Goal: Task Accomplishment & Management: Complete application form

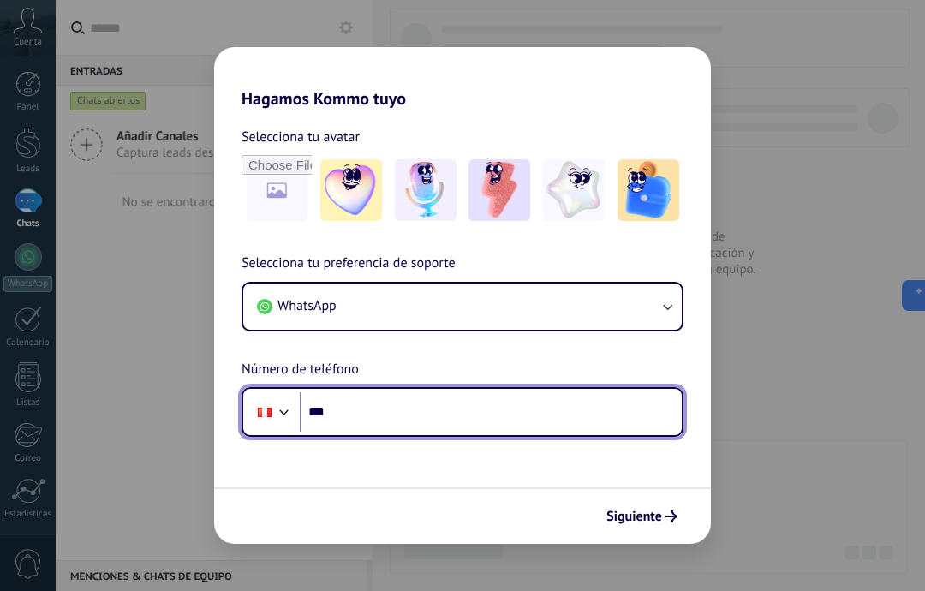
click at [540, 420] on input "***" at bounding box center [491, 411] width 382 height 39
type input "**********"
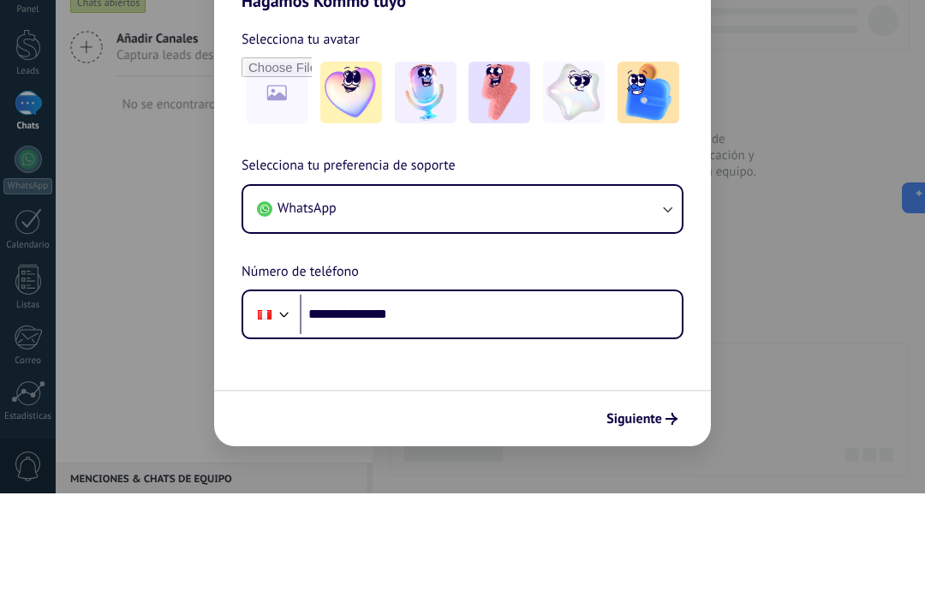
click at [653, 510] on span "Siguiente" at bounding box center [634, 516] width 56 height 12
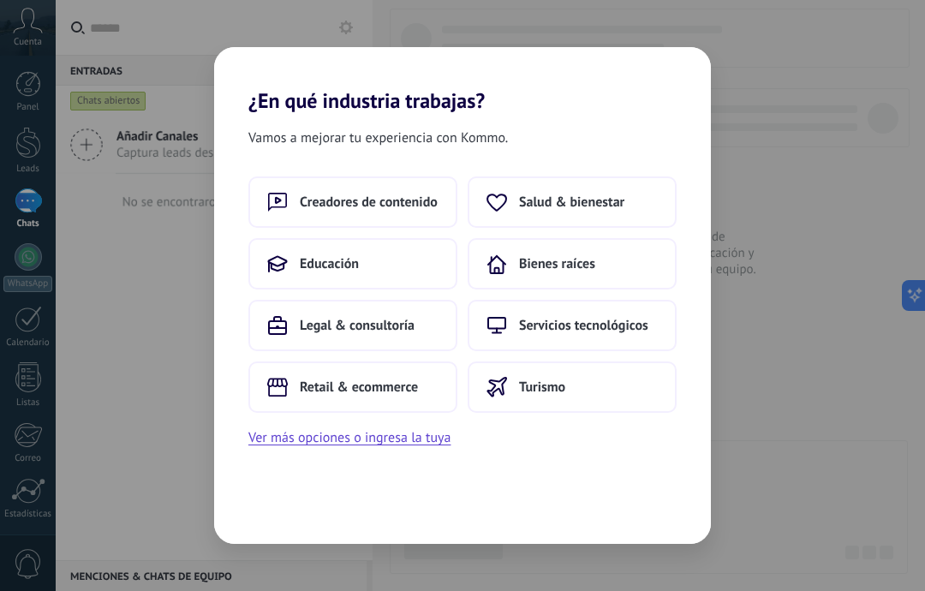
click at [559, 383] on span "Turismo" at bounding box center [542, 387] width 46 height 17
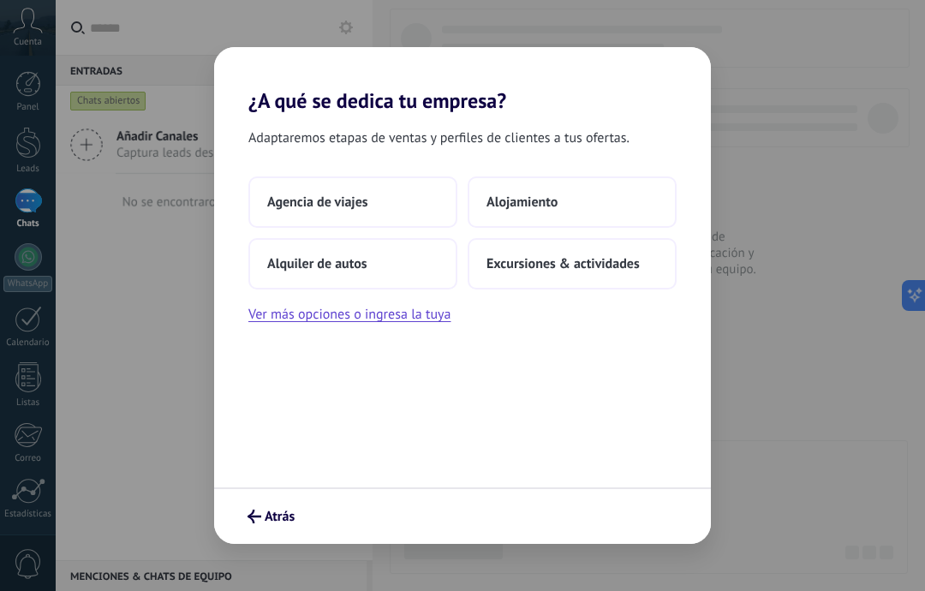
click at [293, 201] on span "Agencia de viajes" at bounding box center [317, 202] width 101 height 17
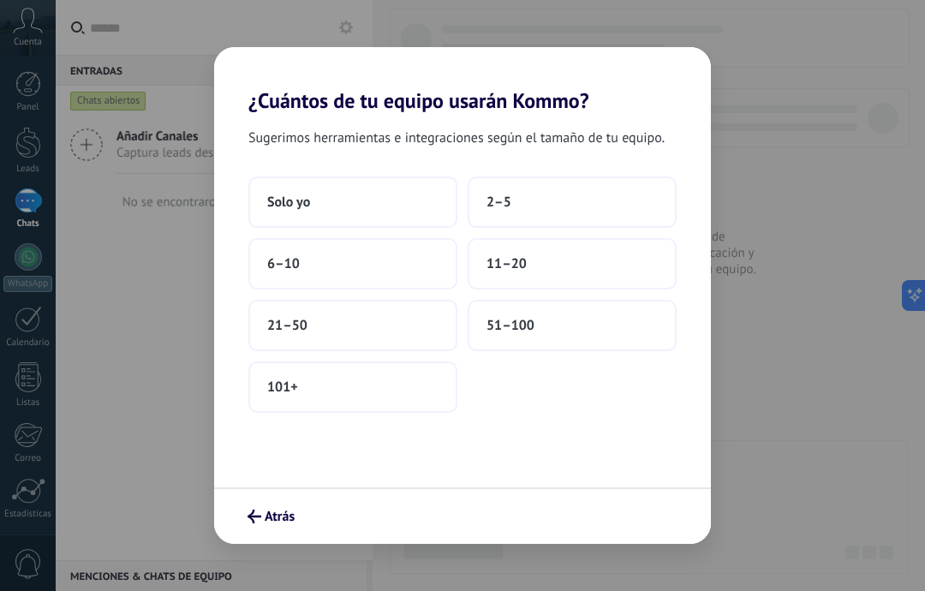
click at [359, 200] on button "Solo yo" at bounding box center [352, 201] width 209 height 51
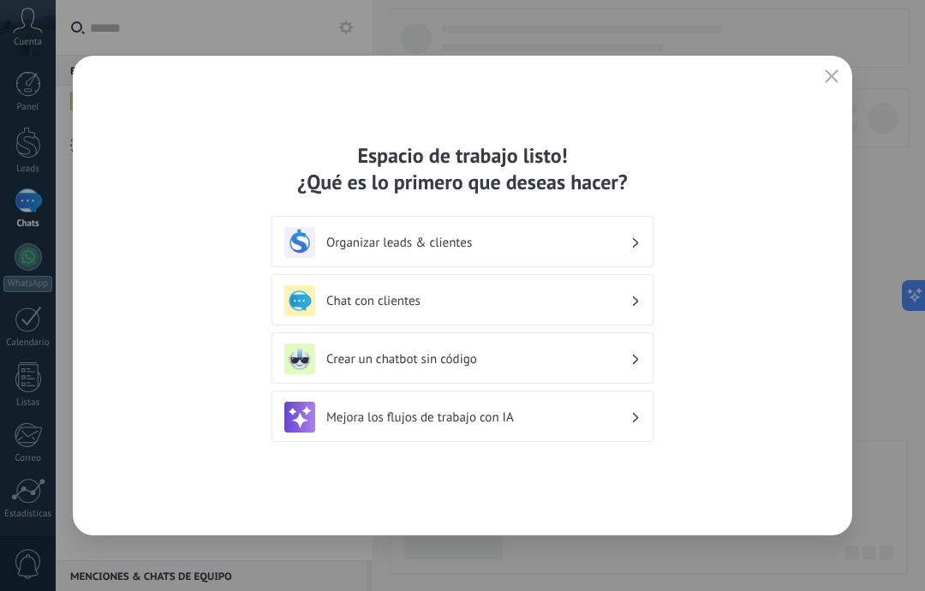
click at [582, 242] on h3 "Organizar leads & clientes" at bounding box center [478, 243] width 304 height 16
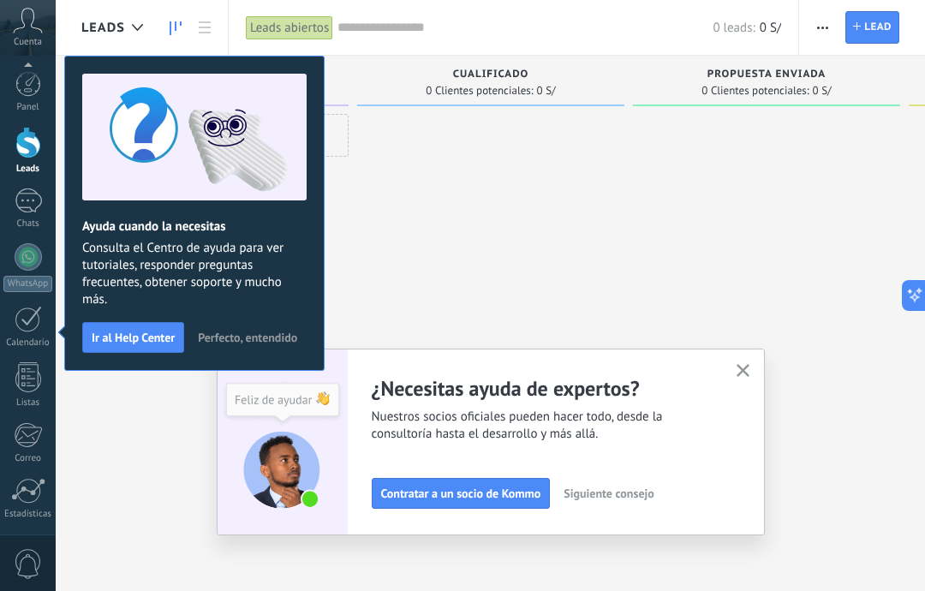
scroll to position [122, 0]
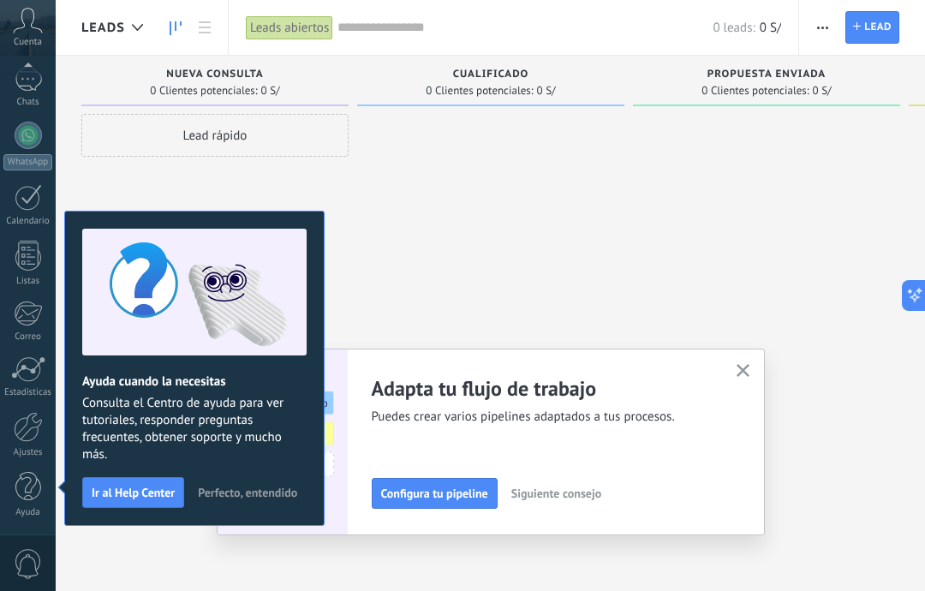
click at [261, 498] on span "Perfecto, entendido" at bounding box center [247, 492] width 99 height 12
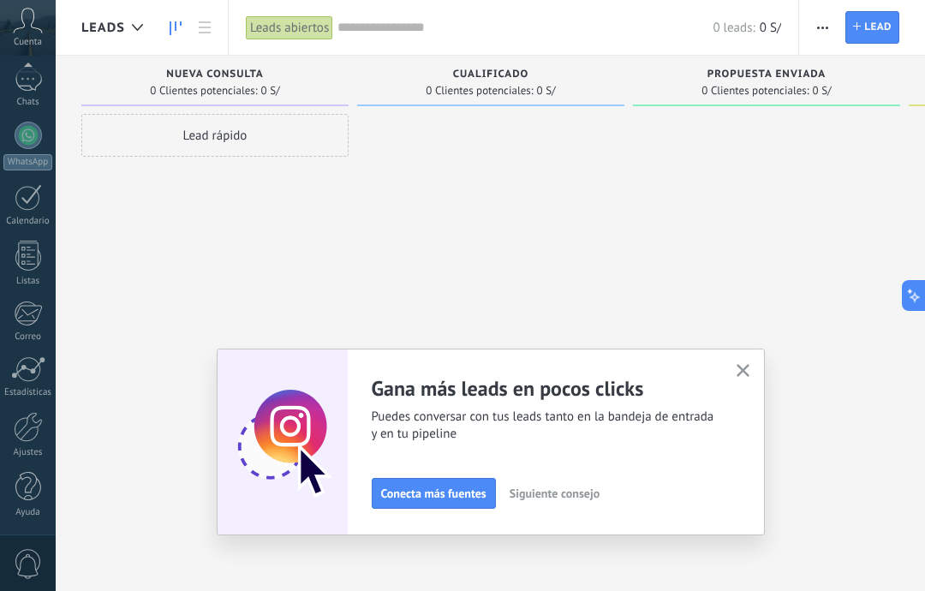
click at [738, 375] on use "button" at bounding box center [743, 370] width 13 height 13
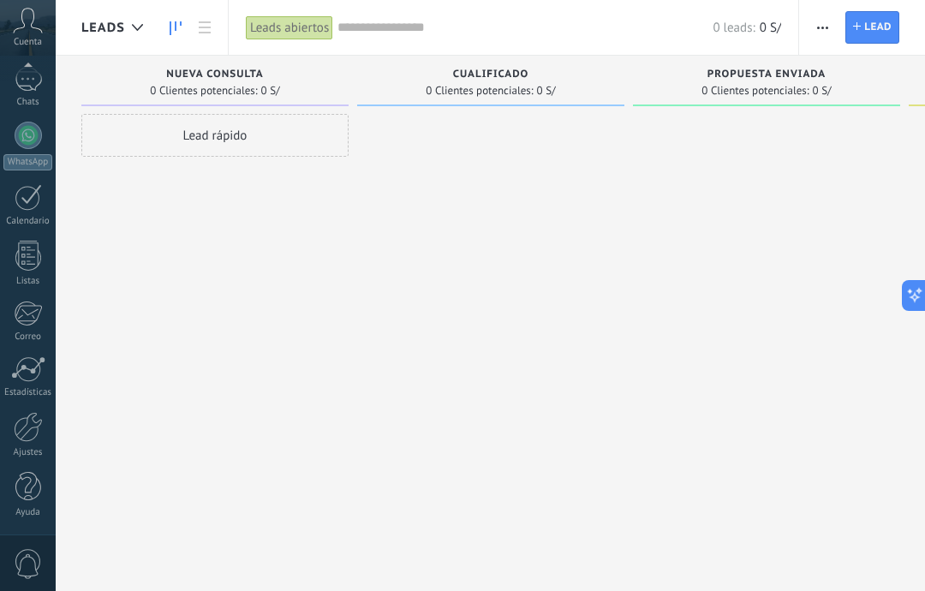
click at [36, 254] on div at bounding box center [28, 256] width 26 height 30
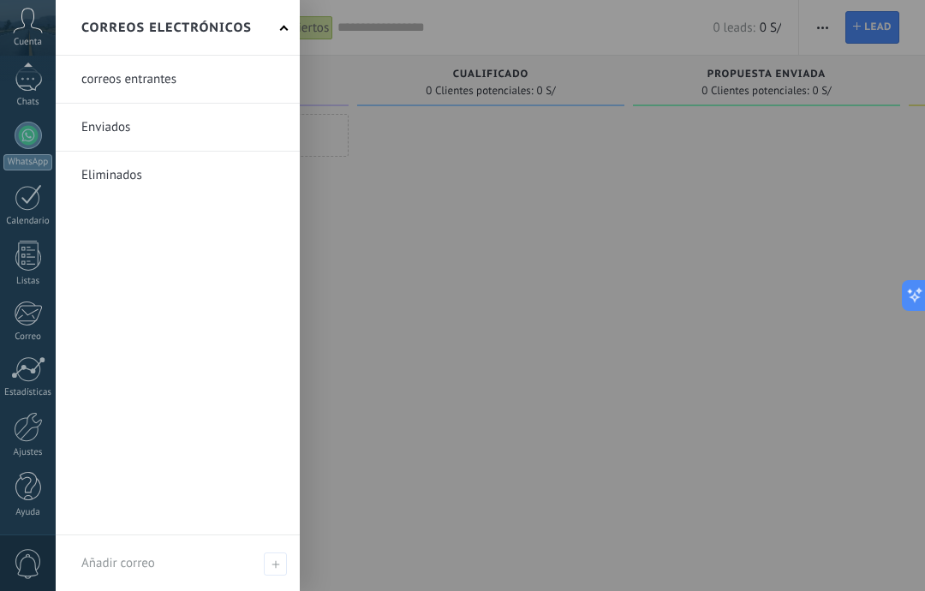
click at [36, 322] on div at bounding box center [28, 314] width 28 height 26
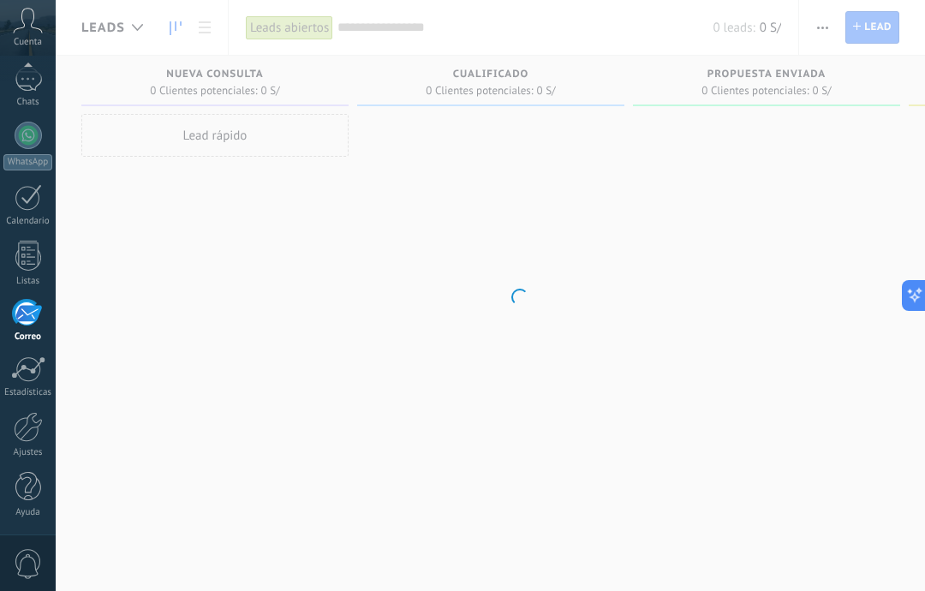
click at [34, 28] on use at bounding box center [28, 20] width 29 height 25
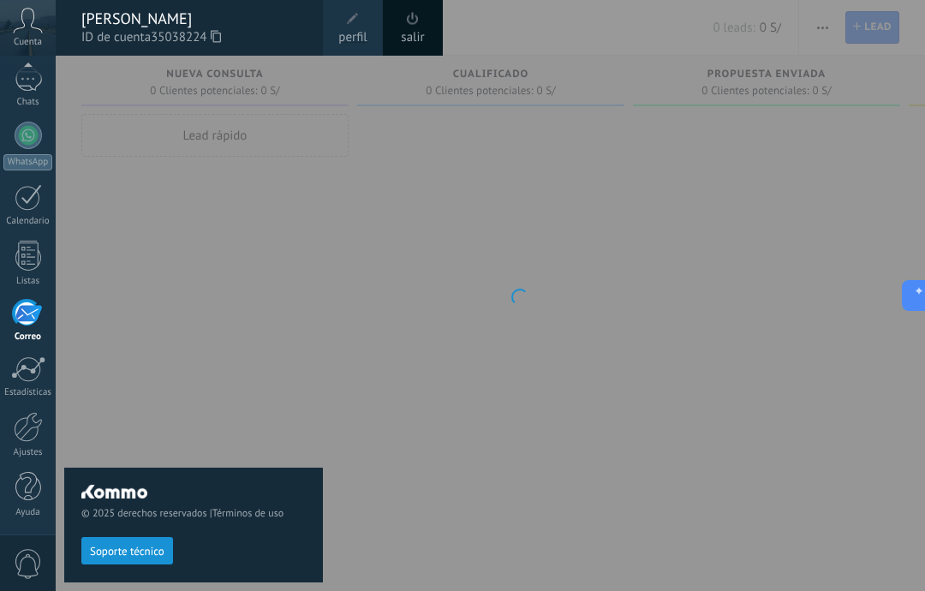
click at [29, 41] on span "Cuenta" at bounding box center [28, 42] width 28 height 11
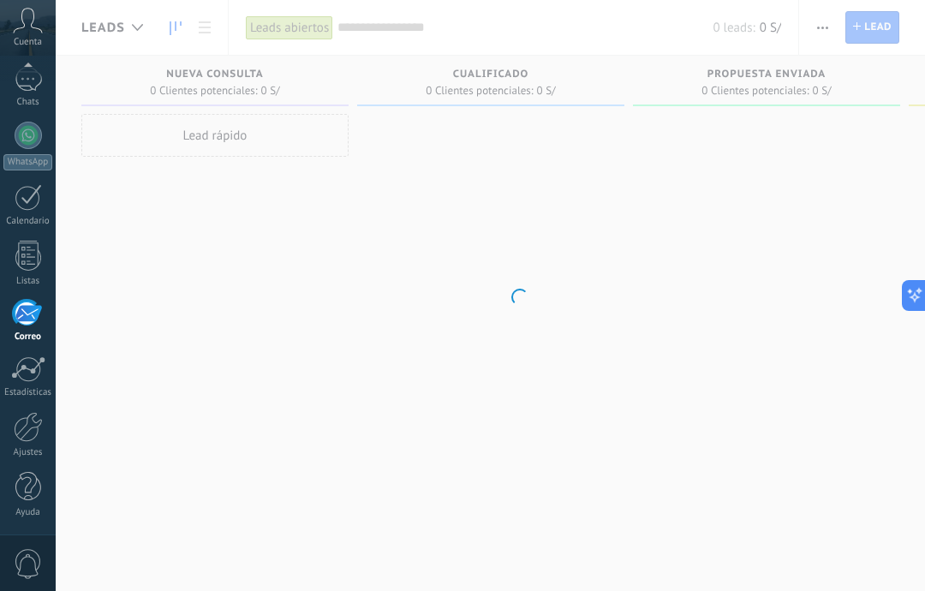
click at [35, 43] on span "Cuenta" at bounding box center [28, 42] width 28 height 11
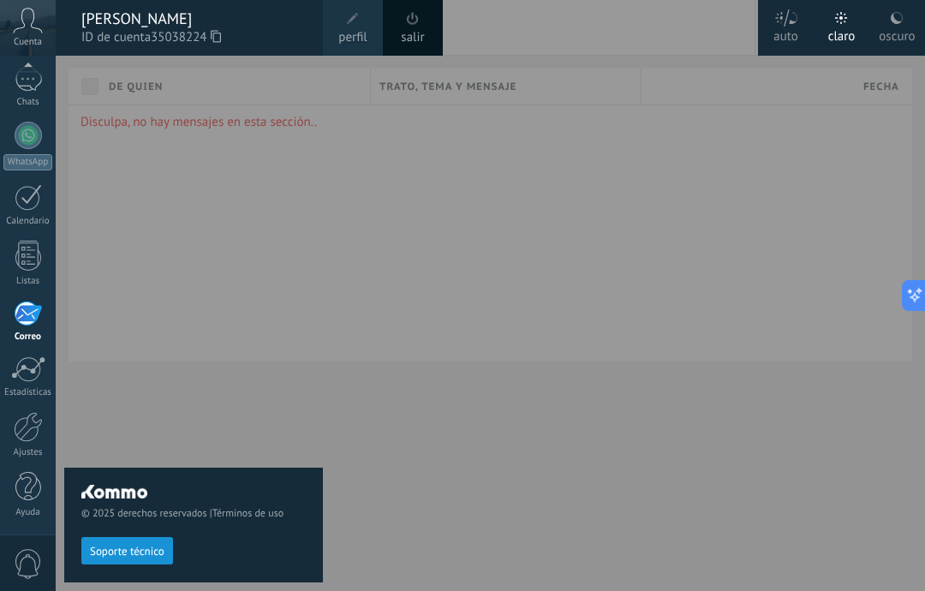
click at [649, 471] on div at bounding box center [518, 295] width 925 height 591
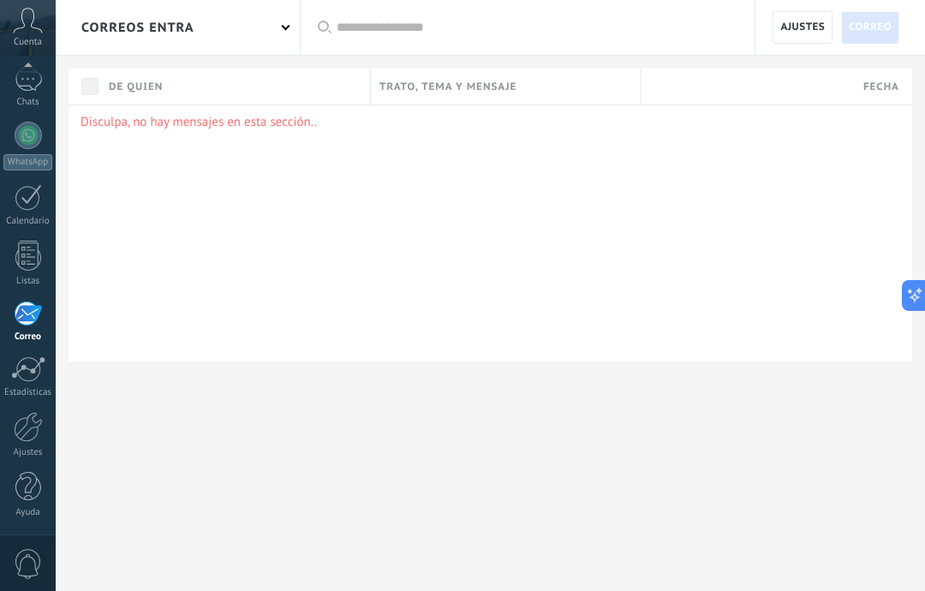
click at [33, 22] on icon at bounding box center [28, 21] width 30 height 26
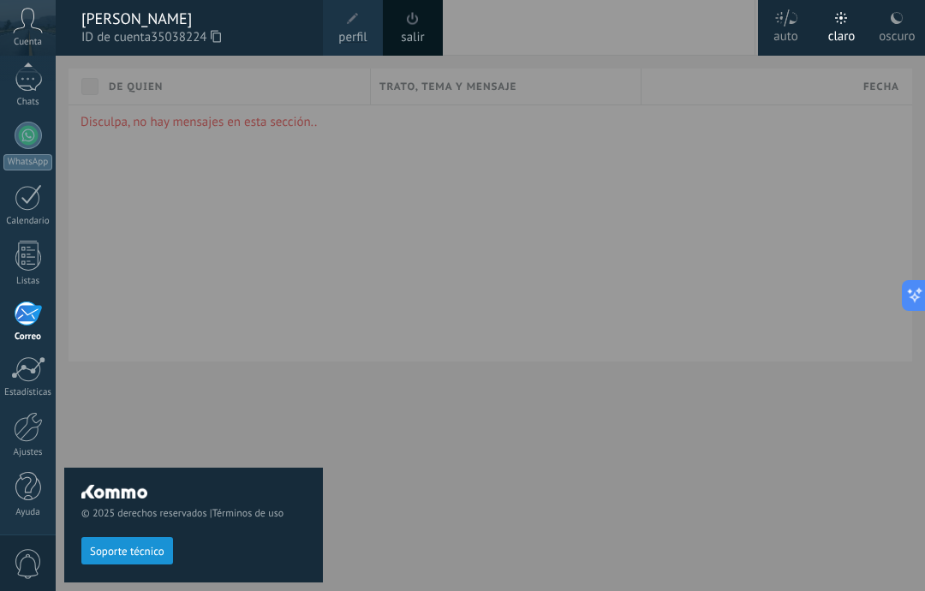
click at [27, 78] on div at bounding box center [28, 69] width 56 height 26
click at [24, 136] on div at bounding box center [28, 135] width 27 height 27
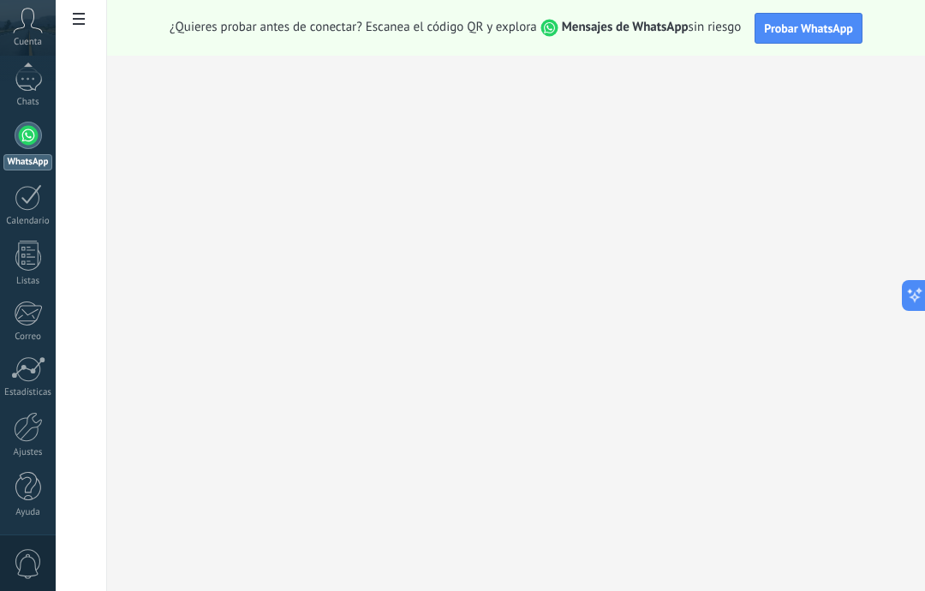
click at [40, 209] on div at bounding box center [28, 197] width 27 height 27
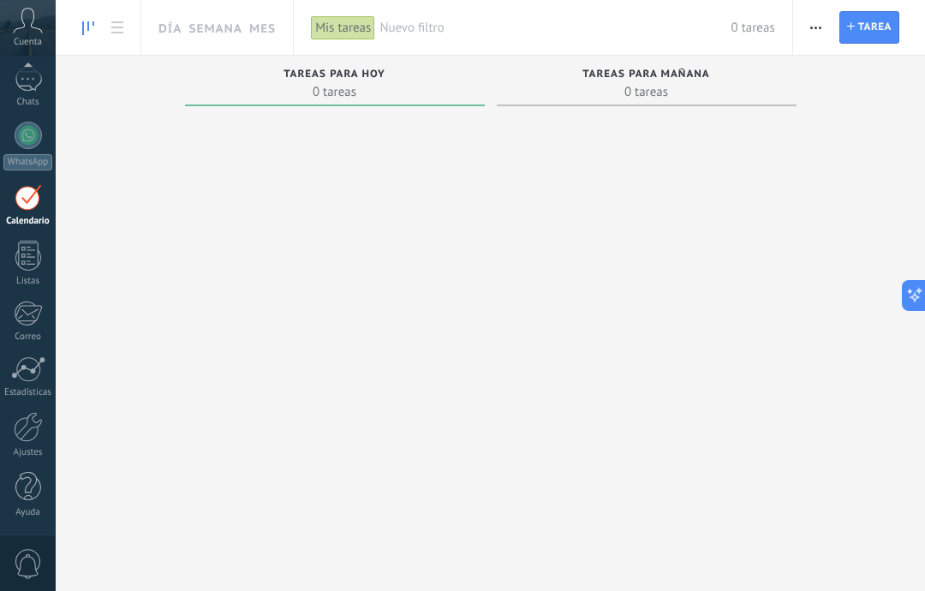
click at [37, 258] on div at bounding box center [28, 256] width 26 height 30
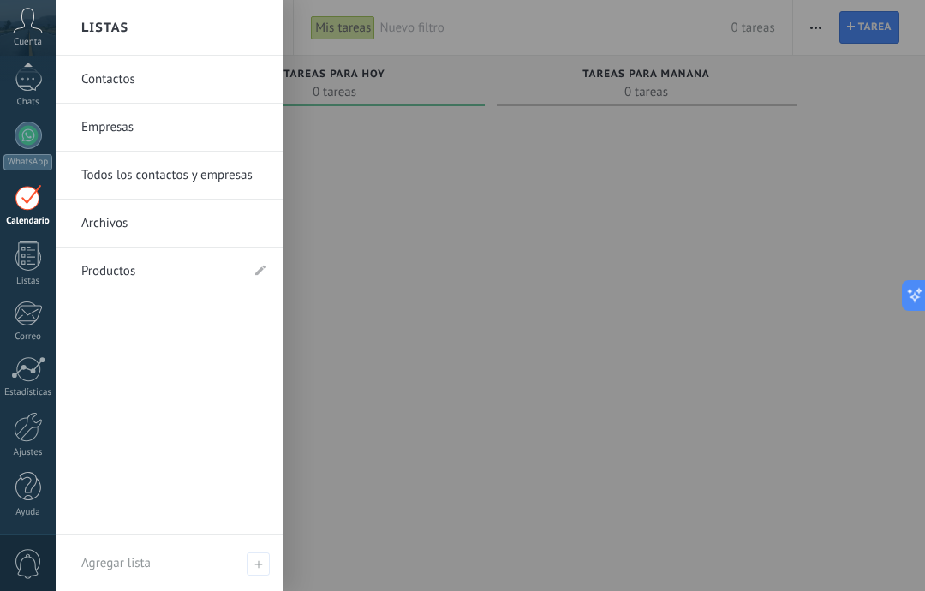
click at [147, 89] on link "Contactos" at bounding box center [173, 80] width 184 height 48
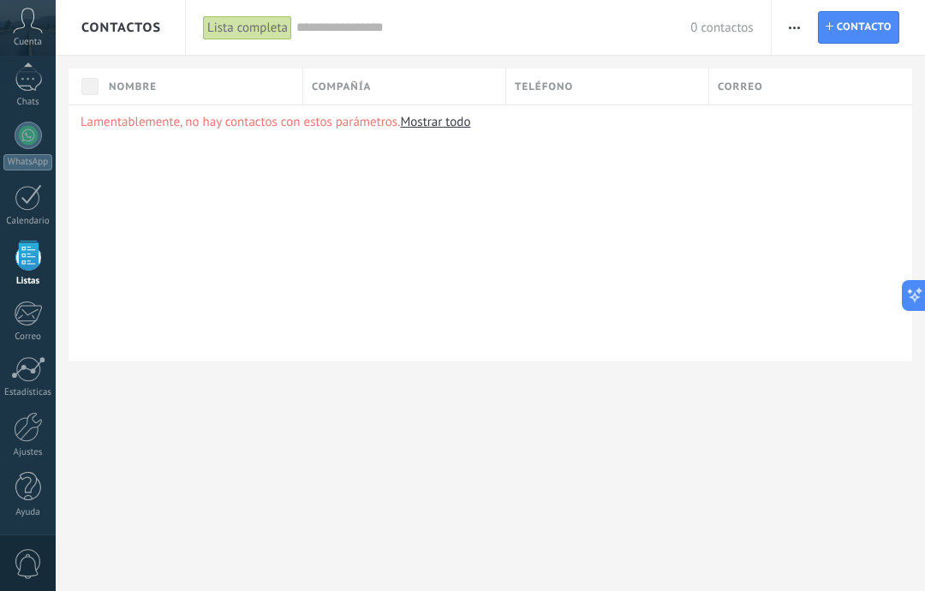
click at [453, 129] on link "Mostrar todo" at bounding box center [435, 122] width 70 height 16
click at [848, 35] on span "Contacto" at bounding box center [864, 27] width 55 height 31
click at [853, 27] on span "Contacto" at bounding box center [864, 27] width 55 height 31
click at [861, 20] on span "Contacto" at bounding box center [864, 27] width 55 height 31
click at [860, 20] on span "Contacto" at bounding box center [864, 27] width 55 height 31
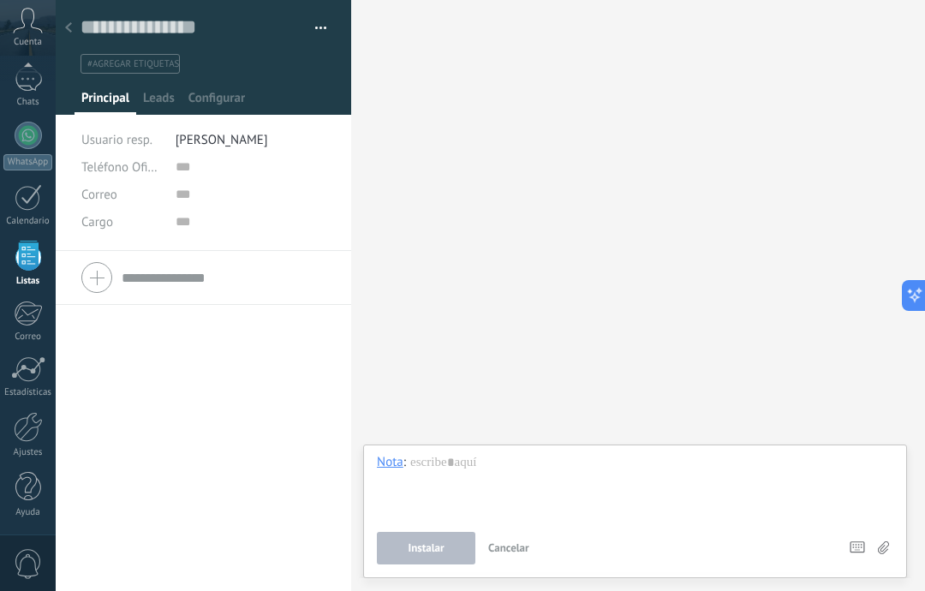
click at [147, 108] on span "Leads" at bounding box center [159, 102] width 32 height 25
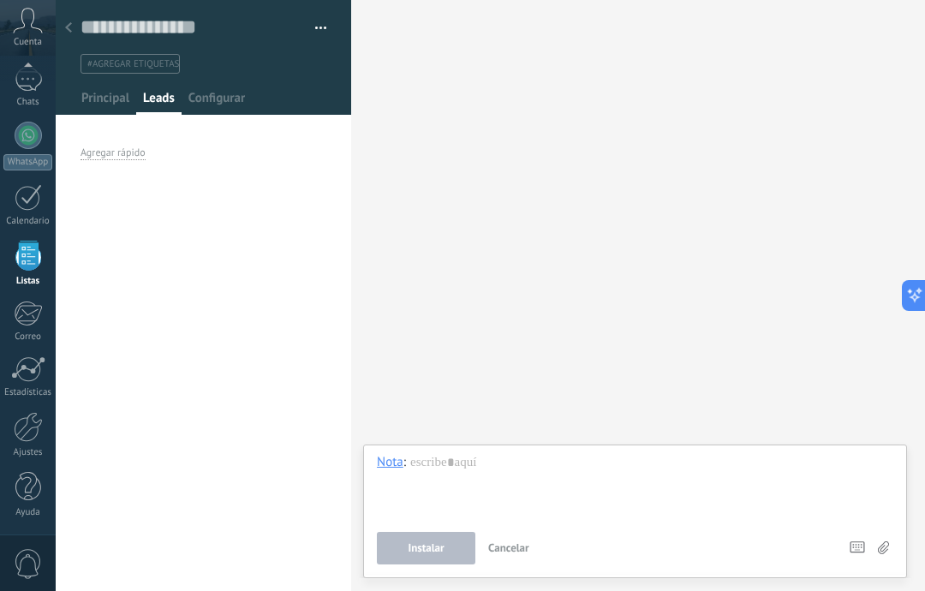
click at [227, 92] on span "Configurar" at bounding box center [216, 102] width 57 height 25
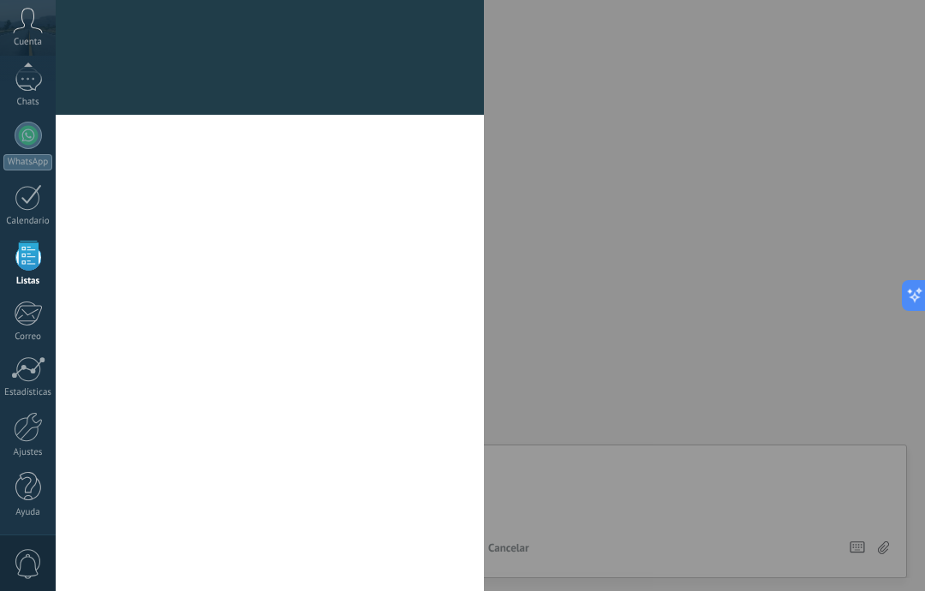
click at [221, 95] on div at bounding box center [270, 104] width 428 height 21
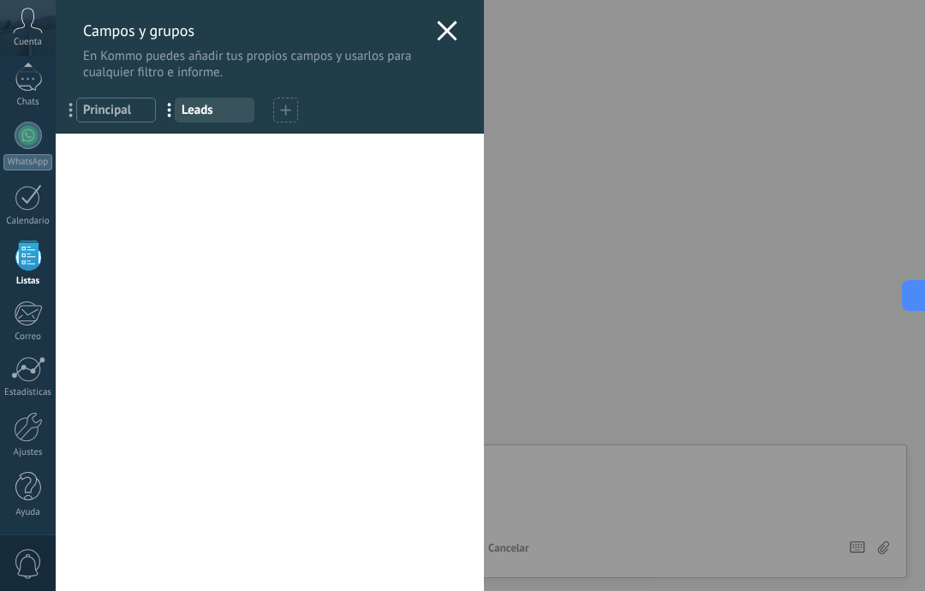
click at [441, 45] on div at bounding box center [447, 33] width 21 height 25
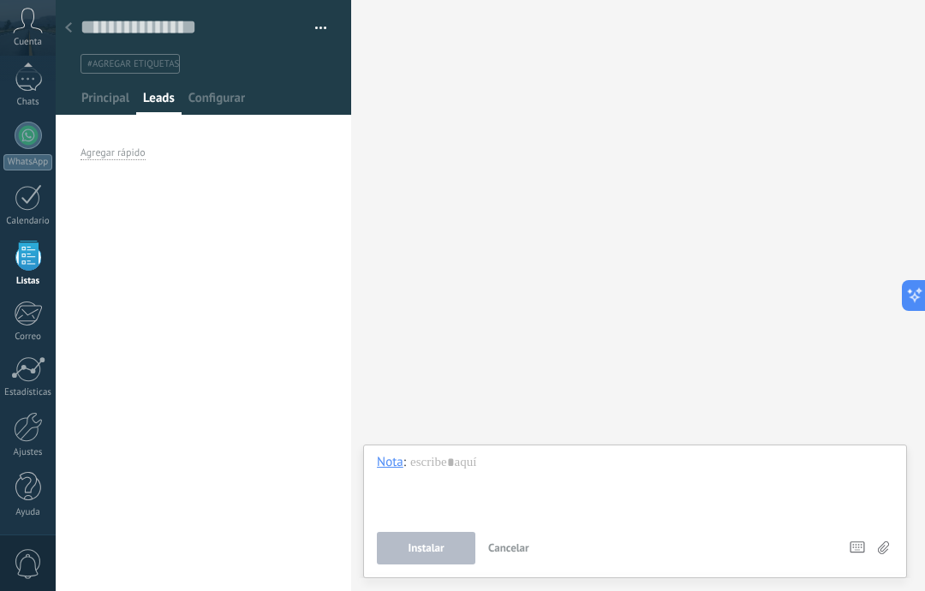
click at [61, 34] on div at bounding box center [69, 28] width 24 height 33
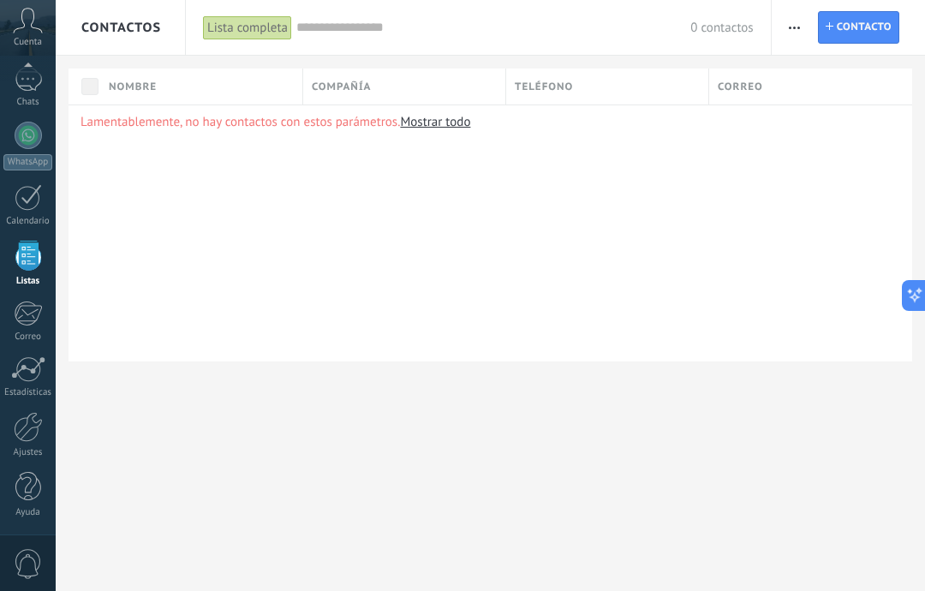
click at [858, 25] on span "Contacto" at bounding box center [864, 27] width 55 height 31
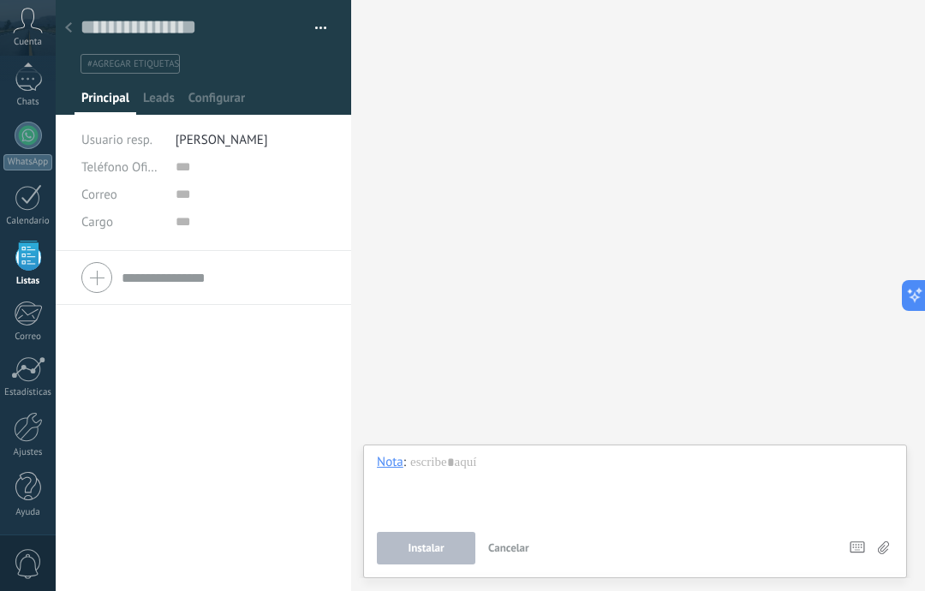
click at [90, 277] on div at bounding box center [203, 277] width 244 height 43
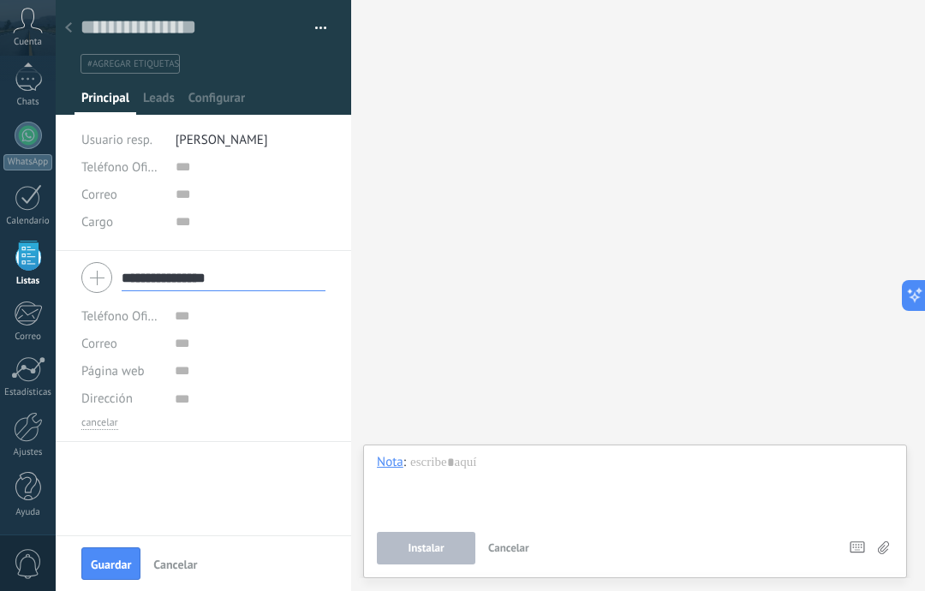
type input "**********"
click at [176, 321] on input "text" at bounding box center [250, 315] width 151 height 27
click at [226, 373] on input "url" at bounding box center [250, 370] width 151 height 27
type input "**********"
click at [237, 355] on input "text" at bounding box center [250, 343] width 151 height 27
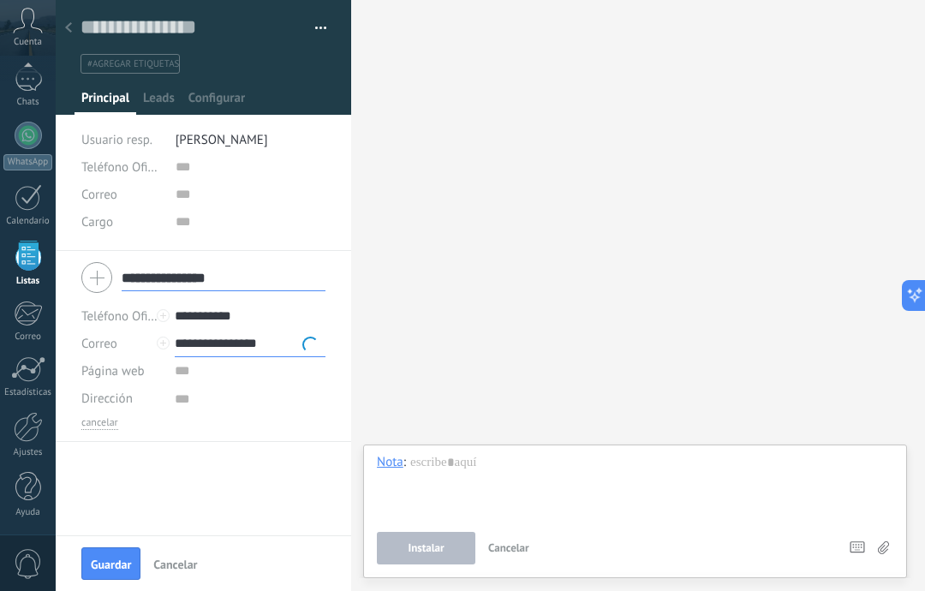
type input "**********"
click at [209, 374] on input "url" at bounding box center [250, 370] width 151 height 27
type input "**********"
click at [224, 411] on textarea at bounding box center [250, 398] width 151 height 27
type textarea "****"
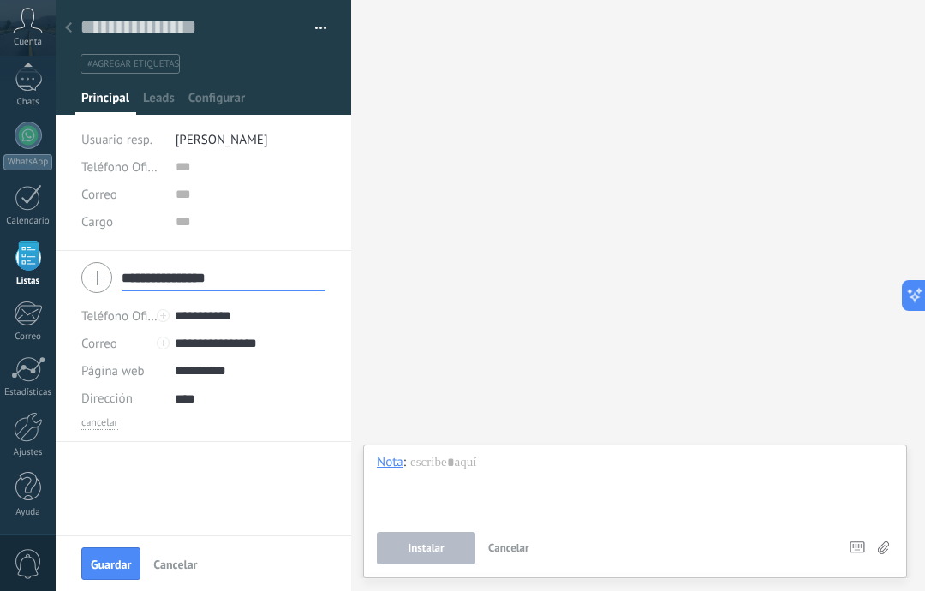
click at [240, 289] on input "**********" at bounding box center [224, 277] width 204 height 27
click at [92, 287] on div "**********" at bounding box center [203, 277] width 244 height 43
click at [495, 481] on div at bounding box center [635, 486] width 516 height 65
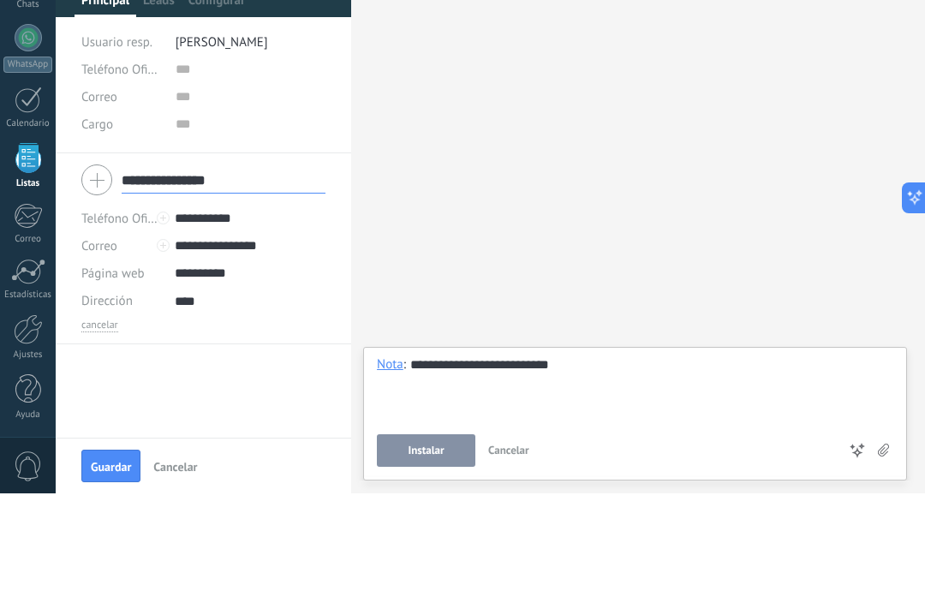
click at [109, 558] on span "Guardar" at bounding box center [111, 564] width 40 height 12
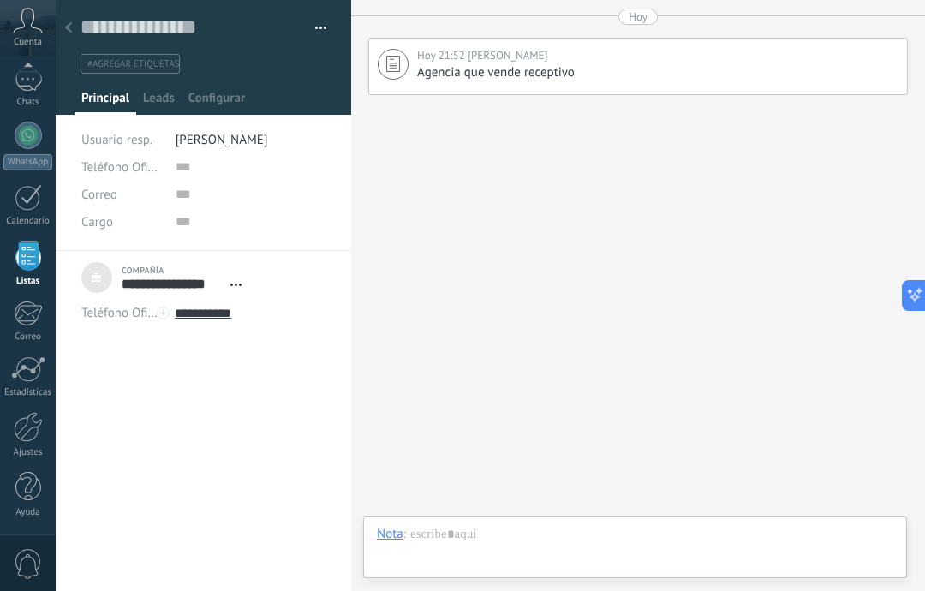
scroll to position [17, 0]
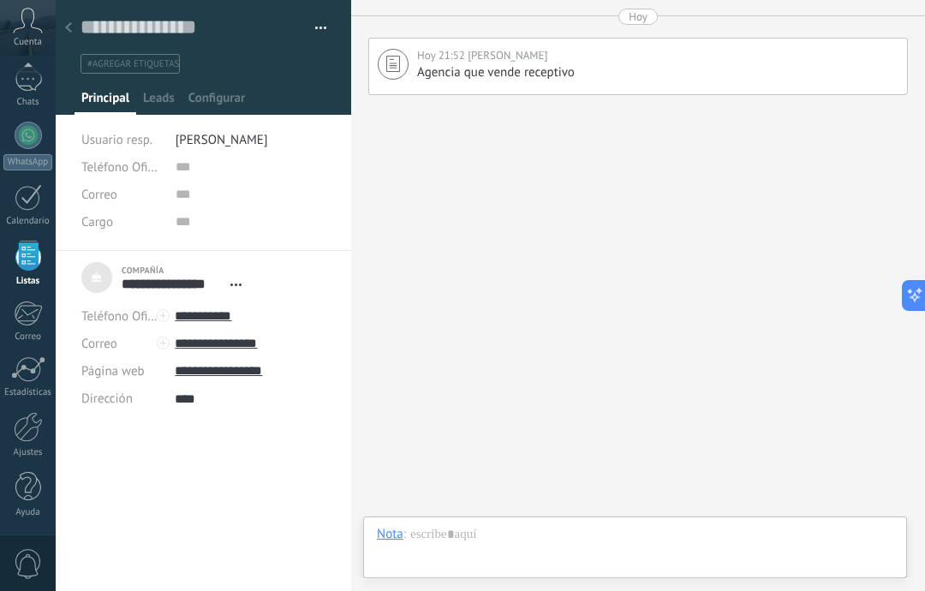
click at [510, 77] on span "Agencia que vende receptivo" at bounding box center [496, 72] width 158 height 16
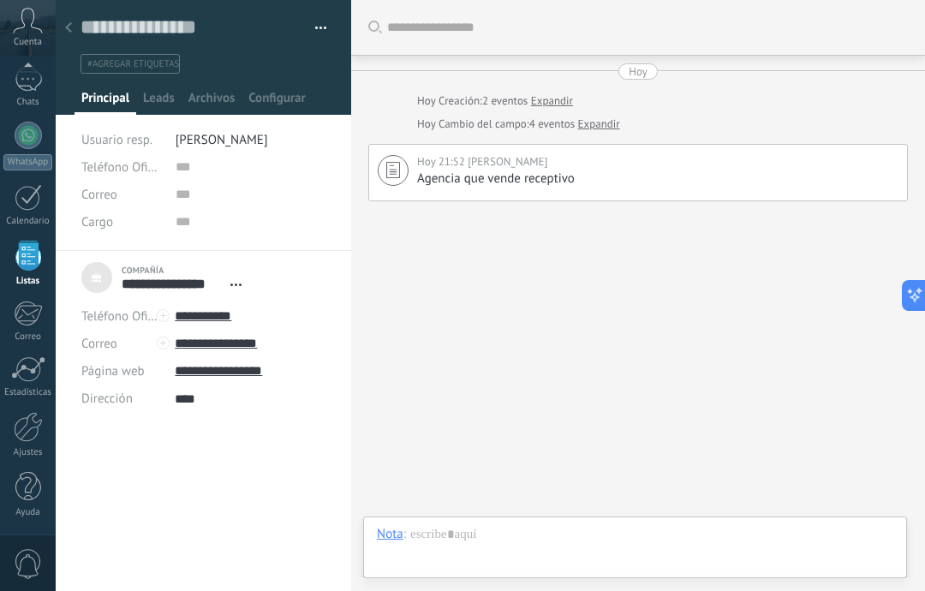
scroll to position [17, 0]
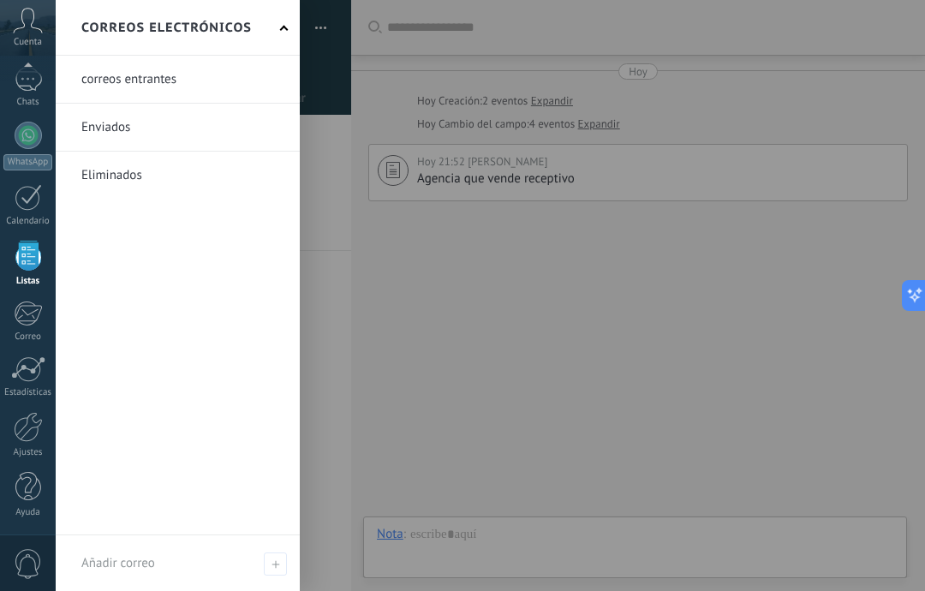
click at [26, 381] on div at bounding box center [28, 369] width 34 height 26
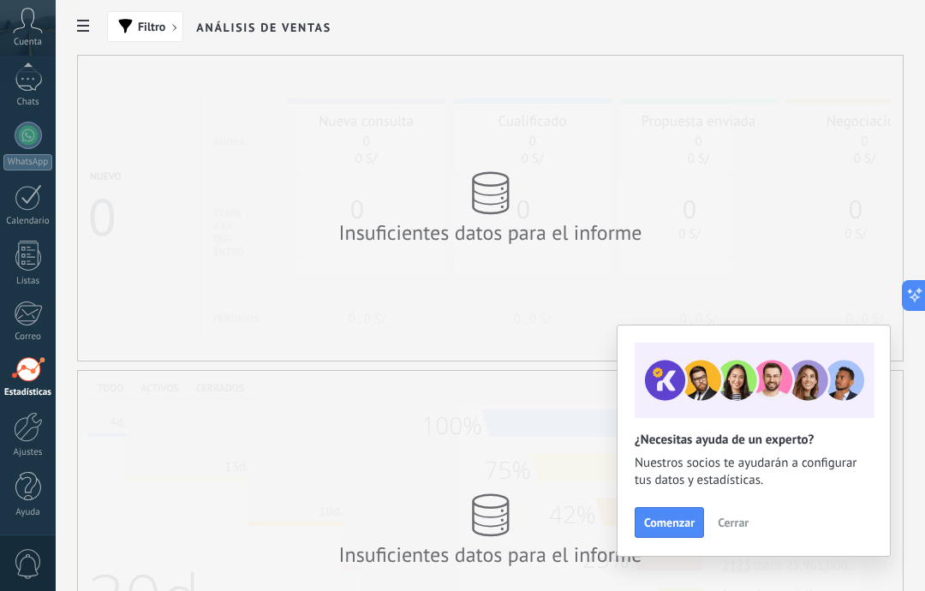
click at [24, 444] on link "Ajustes" at bounding box center [28, 435] width 56 height 46
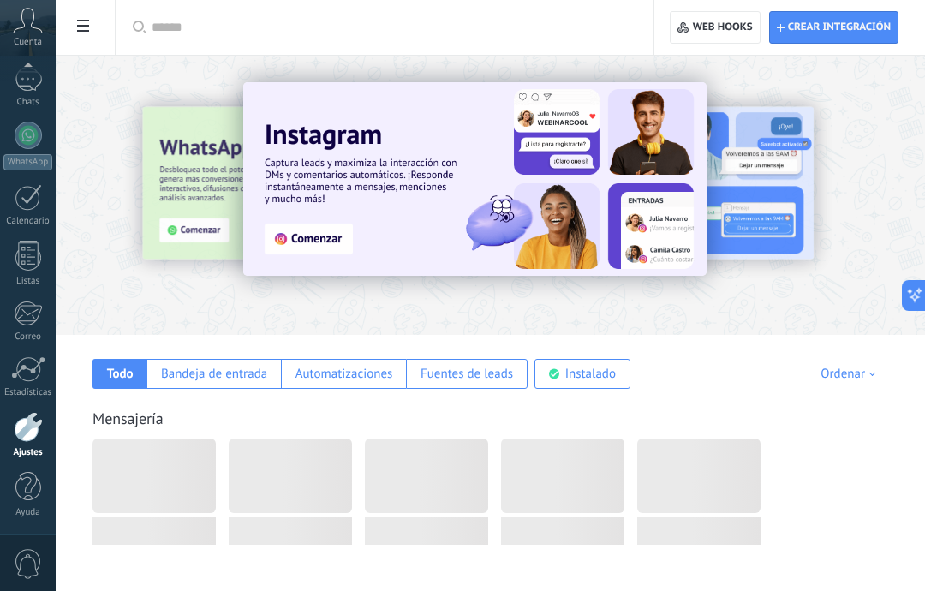
click at [33, 391] on div "Estadísticas" at bounding box center [28, 392] width 50 height 11
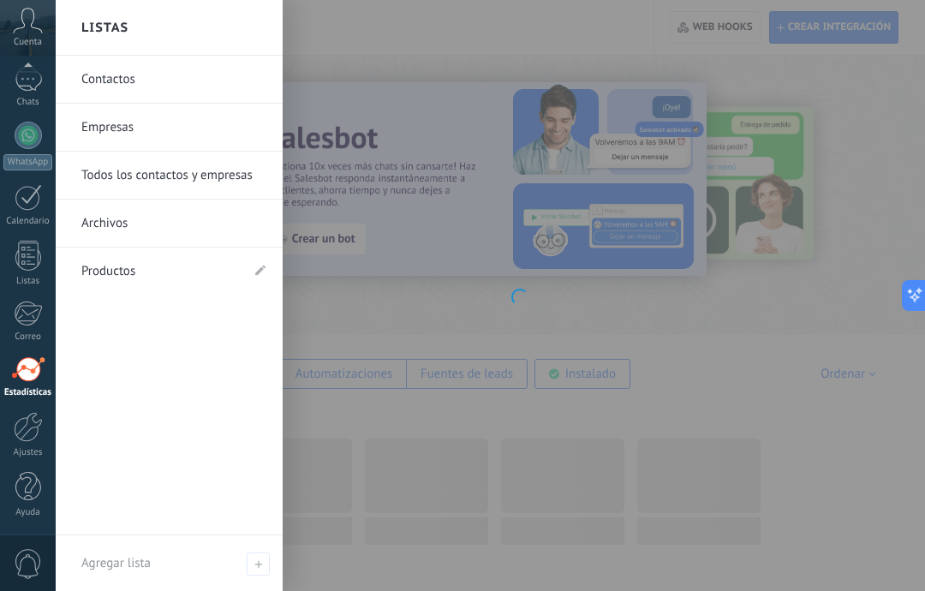
click at [188, 115] on link "Empresas" at bounding box center [173, 128] width 184 height 48
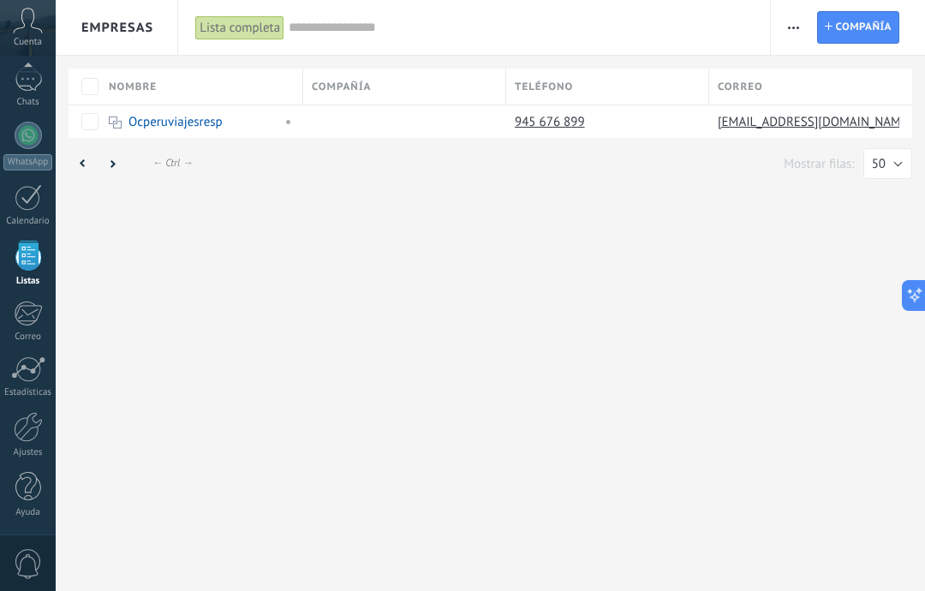
click at [863, 35] on span "Compañía" at bounding box center [864, 27] width 56 height 31
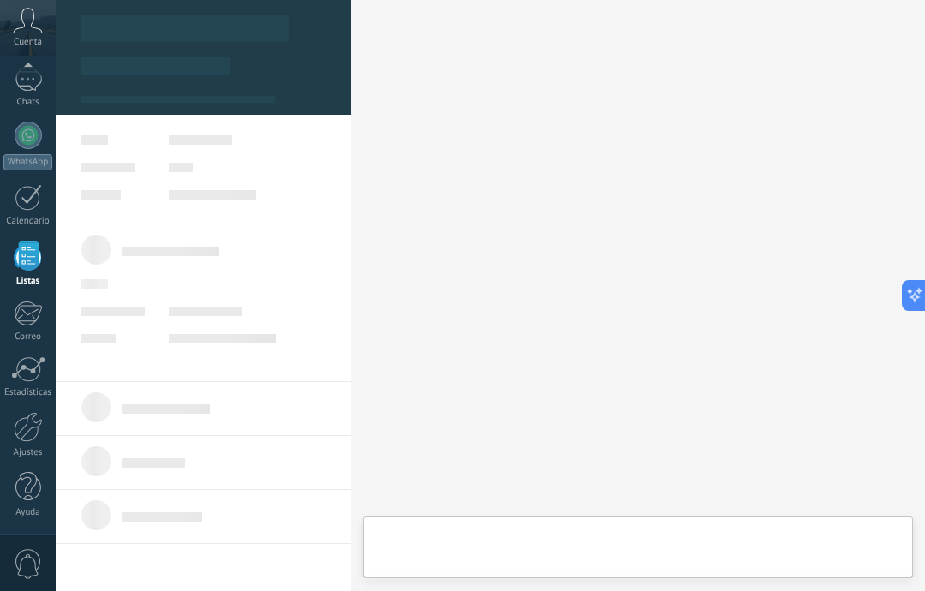
scroll to position [17, 0]
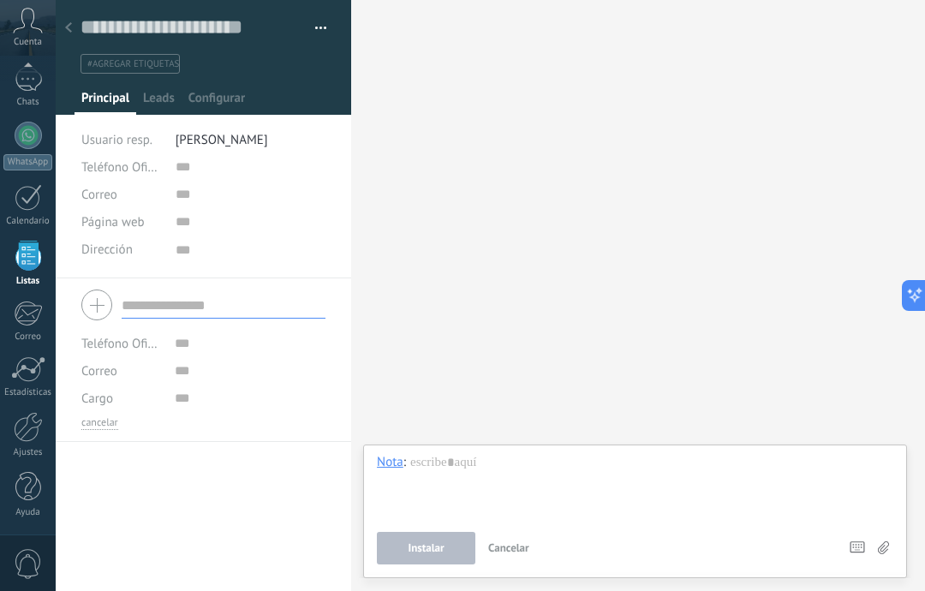
click at [208, 300] on input "text" at bounding box center [224, 304] width 204 height 27
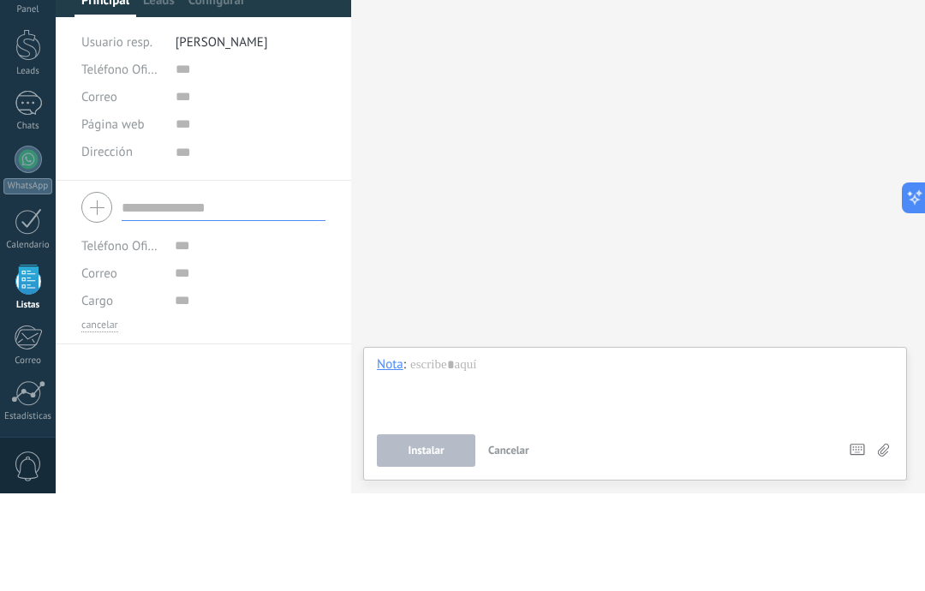
scroll to position [0, 0]
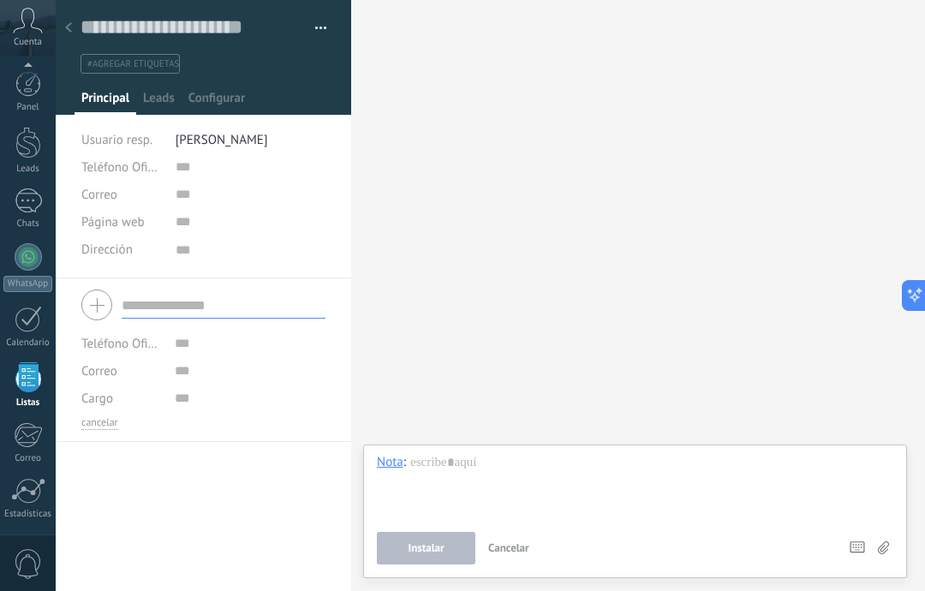
click at [36, 98] on link "Panel" at bounding box center [28, 92] width 56 height 42
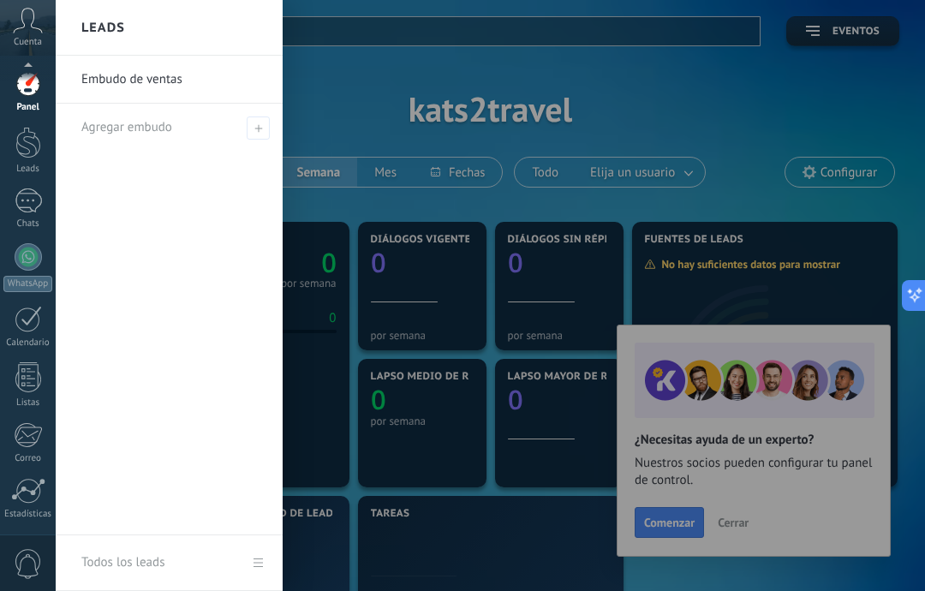
click at [703, 113] on div at bounding box center [518, 295] width 925 height 591
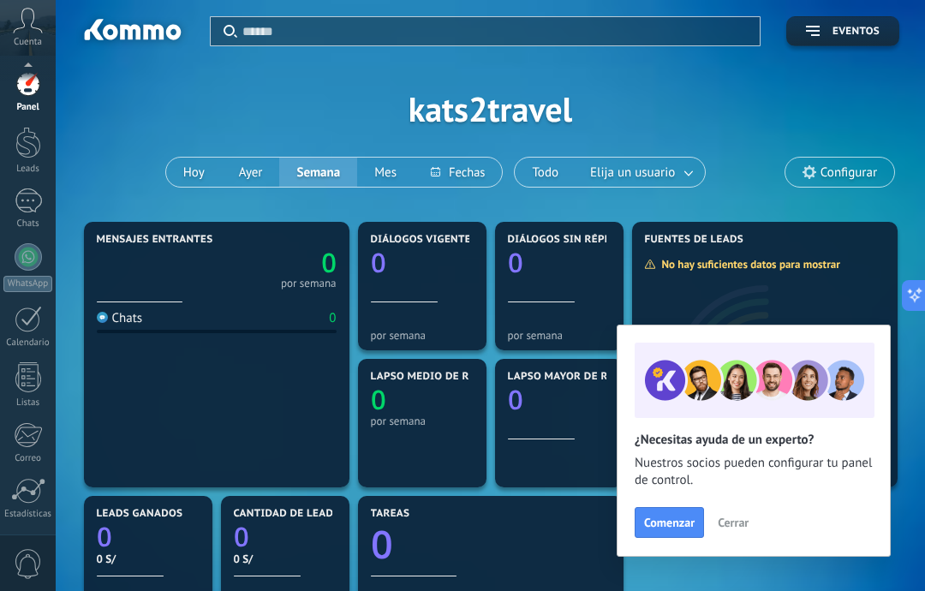
click at [743, 514] on button "Cerrar" at bounding box center [733, 523] width 46 height 26
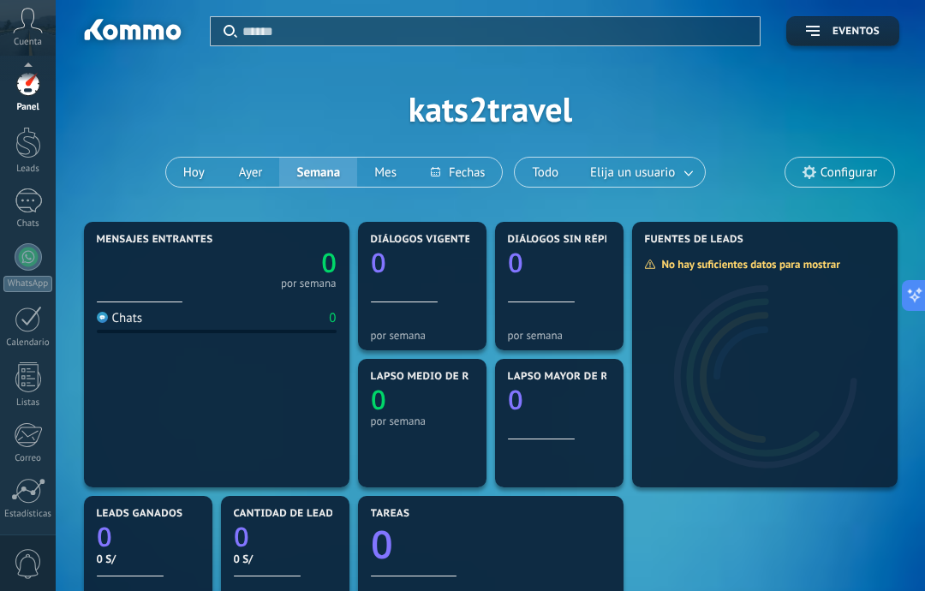
type textarea "***"
click at [186, 184] on button "Hoy" at bounding box center [194, 172] width 56 height 29
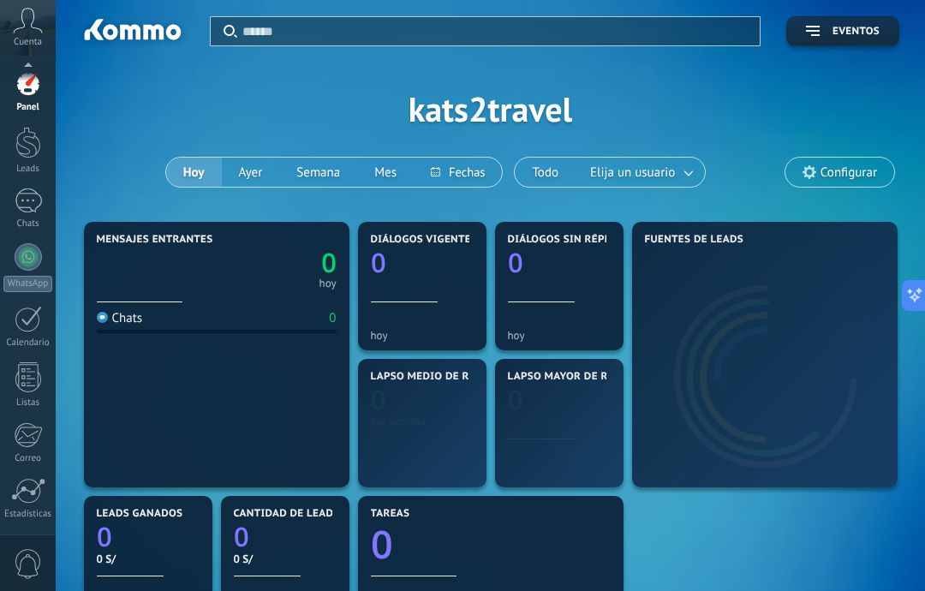
click at [247, 185] on button "Ayer" at bounding box center [251, 172] width 58 height 29
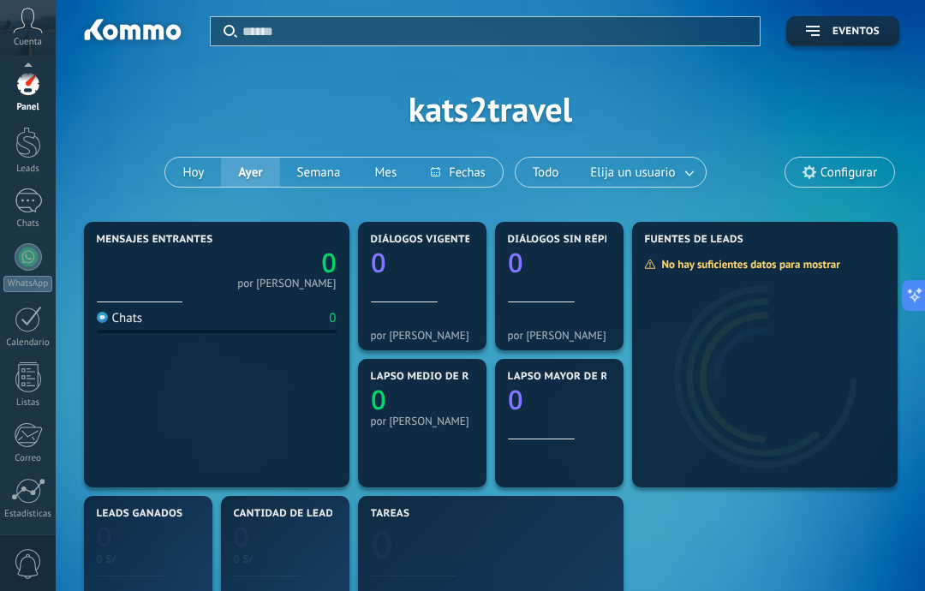
click at [672, 179] on span "Elija un usuario" at bounding box center [633, 172] width 92 height 23
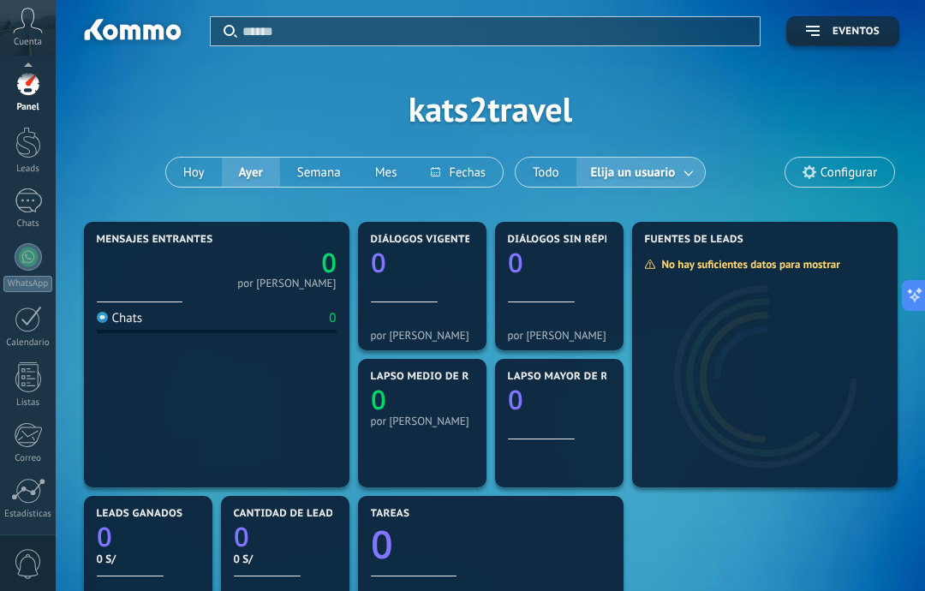
click at [670, 170] on span "Elija un usuario" at bounding box center [634, 172] width 92 height 23
click at [672, 183] on span "Elija un usuario" at bounding box center [634, 172] width 92 height 23
click at [541, 169] on button "Todo" at bounding box center [546, 172] width 61 height 29
click at [30, 159] on link "Leads" at bounding box center [28, 151] width 56 height 48
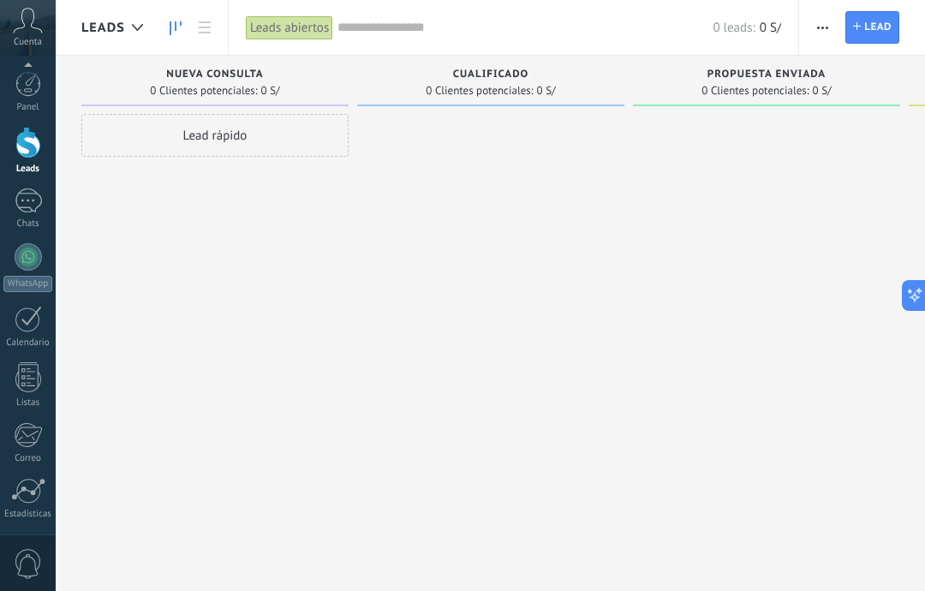
click at [236, 152] on div "Lead rápido" at bounding box center [214, 135] width 267 height 43
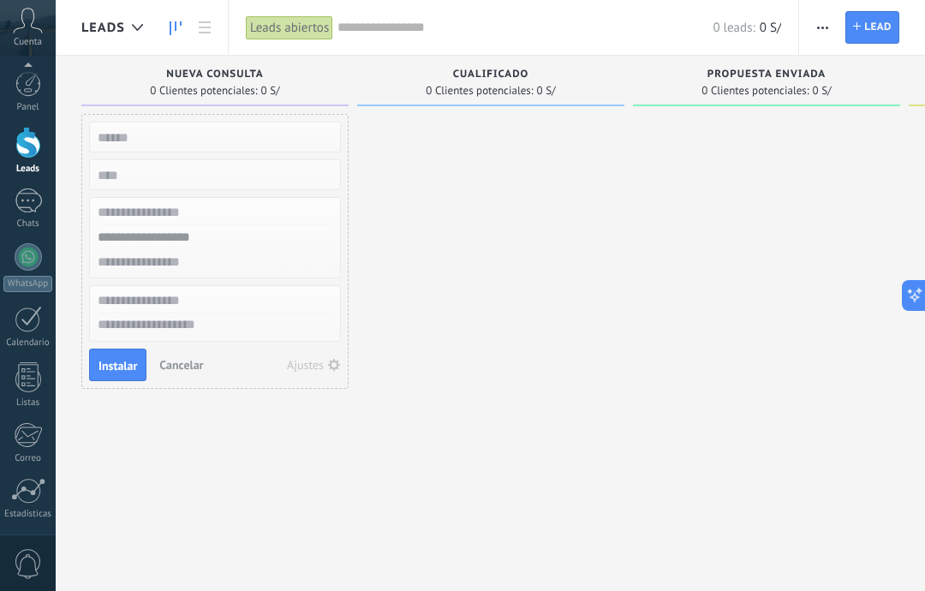
click at [864, 32] on span "Lead" at bounding box center [877, 27] width 27 height 31
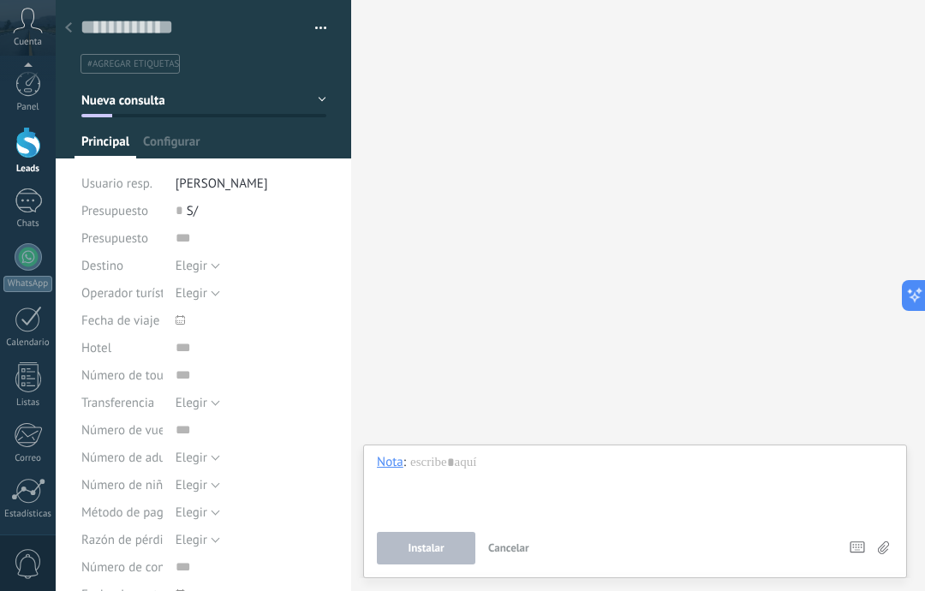
click at [33, 504] on link "Estadísticas" at bounding box center [28, 499] width 56 height 42
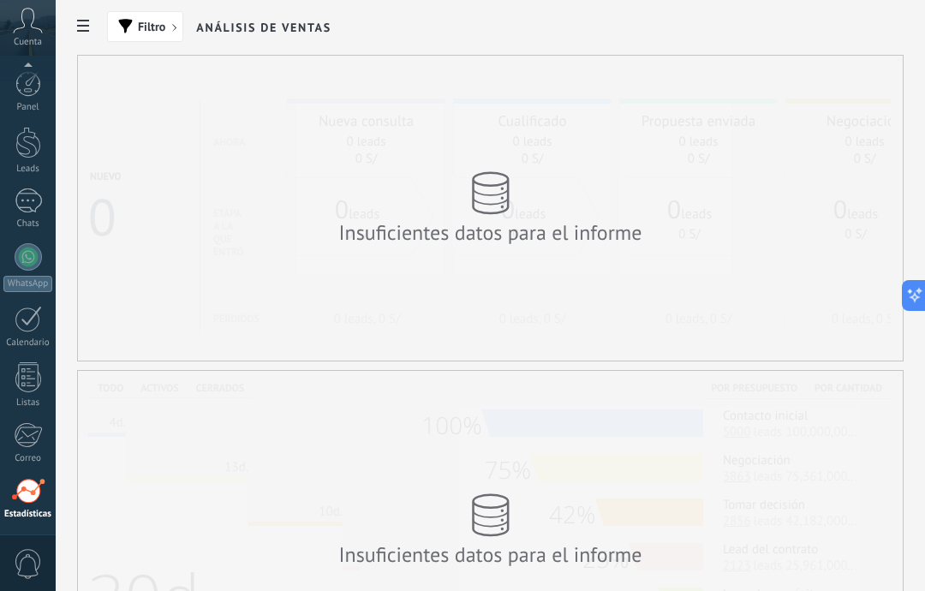
click at [41, 211] on div at bounding box center [28, 200] width 27 height 25
